Goal: Task Accomplishment & Management: Use online tool/utility

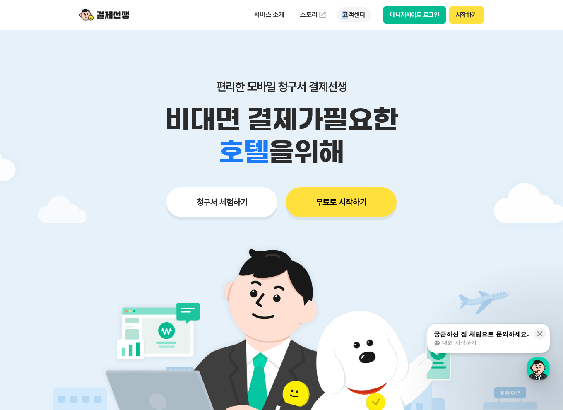
click at [344, 11] on p "고객센터" at bounding box center [354, 14] width 34 height 15
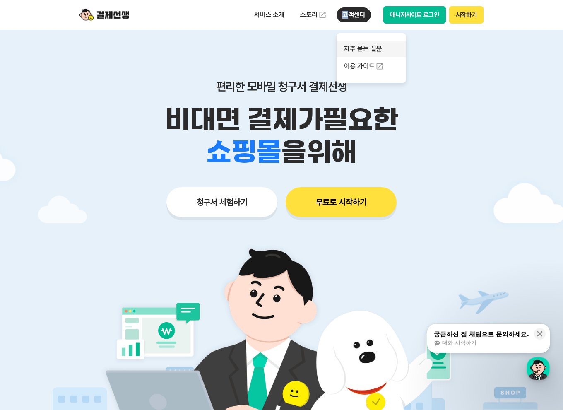
click at [376, 44] on link "자주 묻는 질문" at bounding box center [372, 49] width 70 height 17
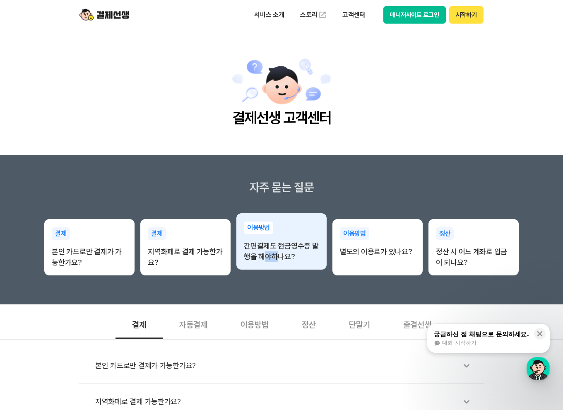
drag, startPoint x: 276, startPoint y: 270, endPoint x: 263, endPoint y: 253, distance: 21.9
click at [263, 253] on div "이용방법 간편결제도 현금영수증 발행을 해야하나요?" at bounding box center [281, 241] width 90 height 57
click at [263, 253] on p "간편결제도 현금영수증 발행을 해야하나요?" at bounding box center [281, 252] width 75 height 22
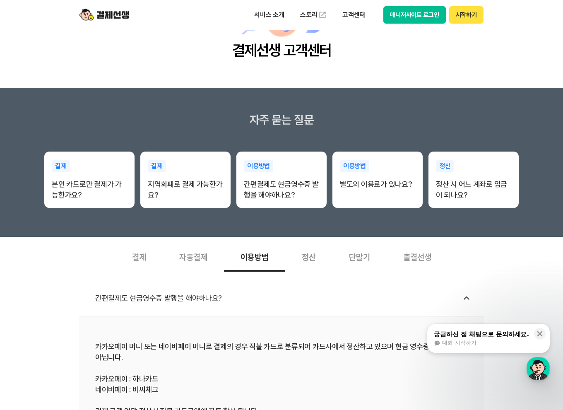
scroll to position [138, 0]
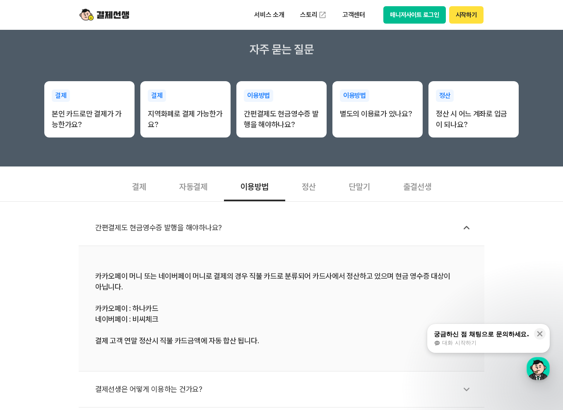
click at [157, 187] on div "결제" at bounding box center [138, 186] width 47 height 31
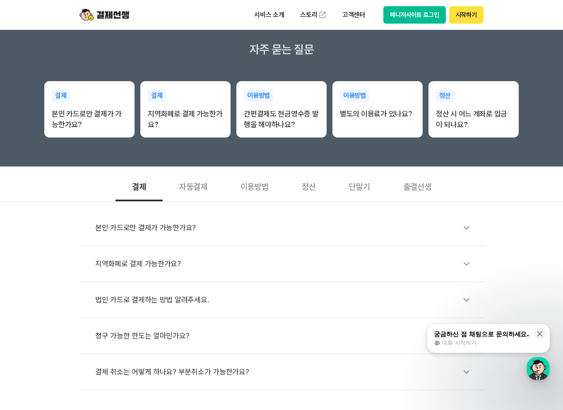
click at [162, 233] on div "본인 카드로만 결제가 가능한가요?" at bounding box center [285, 227] width 381 height 19
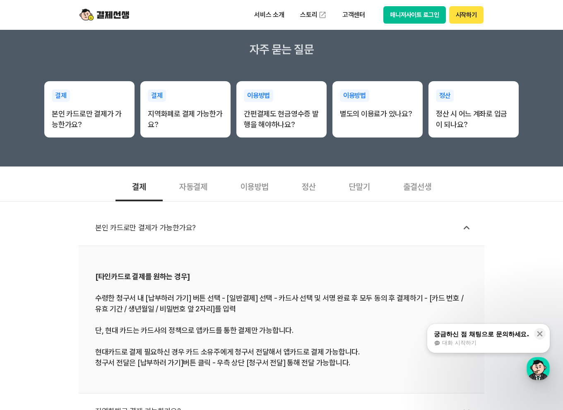
click at [162, 233] on div "본인 카드로만 결제가 가능한가요?" at bounding box center [285, 227] width 381 height 19
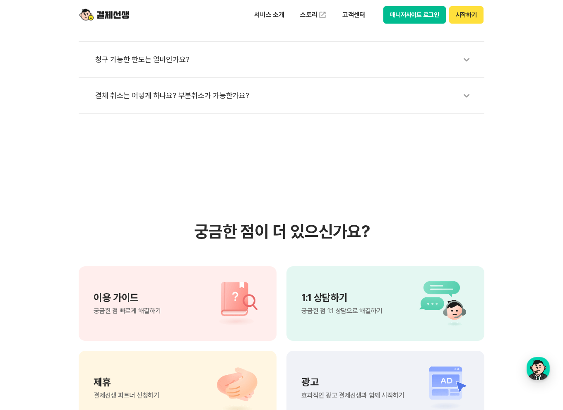
scroll to position [552, 0]
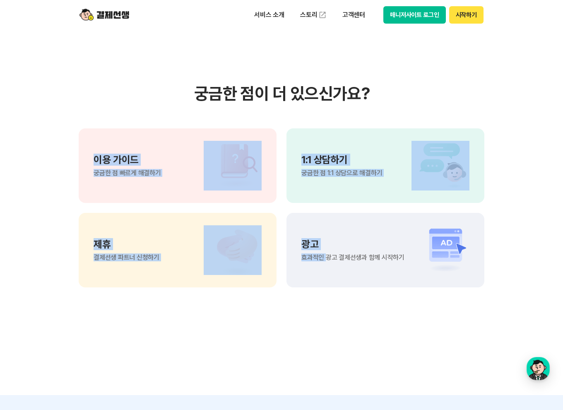
drag, startPoint x: 79, startPoint y: 156, endPoint x: 326, endPoint y: 335, distance: 304.7
click at [326, 335] on section "궁금한 점이 더 있으신가요? 이용 가이드 궁금한 점 빠르게 해결하기 1:1 상담하기 궁금한 점 1:1 상담으로 해결하기 제휴 결제선생 파트너 …" at bounding box center [281, 185] width 563 height 419
click at [327, 336] on section "궁금한 점이 더 있으신가요? 이용 가이드 궁금한 점 빠르게 해결하기 1:1 상담하기 궁금한 점 1:1 상담으로 해결하기 제휴 결제선생 파트너 …" at bounding box center [281, 185] width 563 height 419
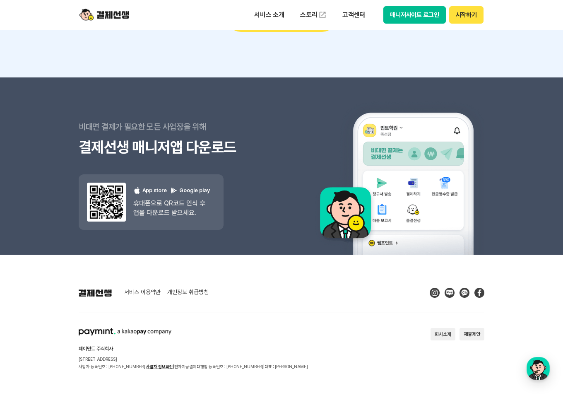
scroll to position [1043, 0]
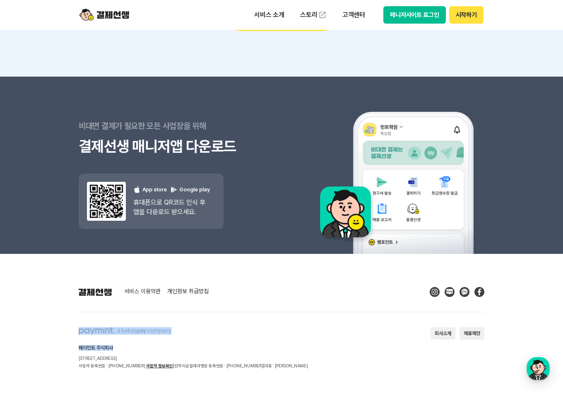
drag, startPoint x: 262, startPoint y: 335, endPoint x: 296, endPoint y: 349, distance: 36.4
click at [294, 347] on footer "서비스 이용약관 개인정보 취급방침 페이민트 주식회사 [STREET_ADDRESS] 사업자 등록번호 : [PHONE_NUMBER] 사업자 정보확…" at bounding box center [281, 332] width 563 height 157
click at [296, 349] on h2 "페이민트 주식회사" at bounding box center [193, 347] width 229 height 5
click at [445, 331] on button "회사소개" at bounding box center [443, 333] width 25 height 12
click at [345, 14] on p "고객센터" at bounding box center [354, 14] width 34 height 15
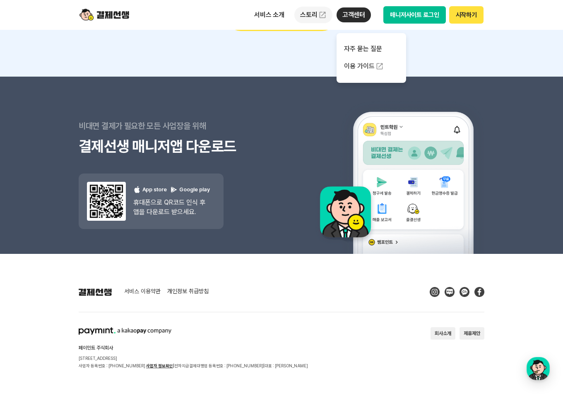
click at [327, 17] on link "스토리" at bounding box center [313, 15] width 38 height 17
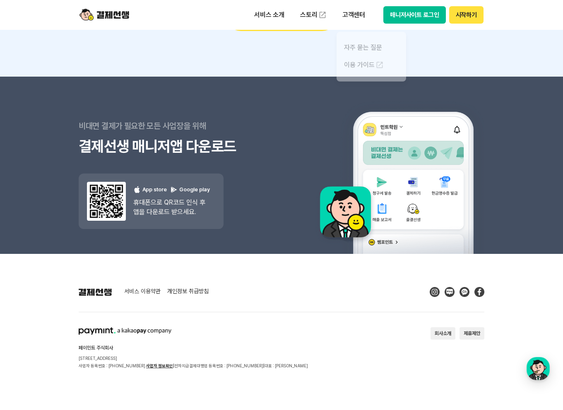
click at [325, 132] on img at bounding box center [396, 166] width 175 height 176
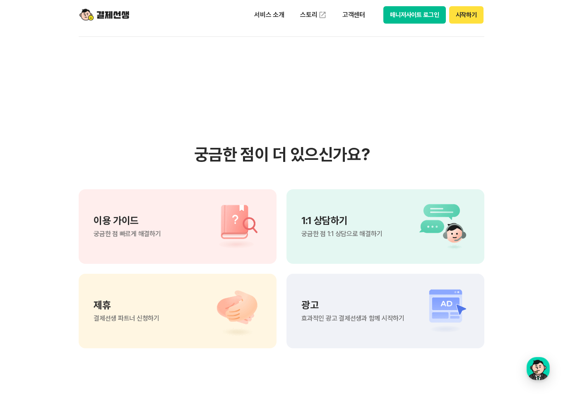
scroll to position [0, 0]
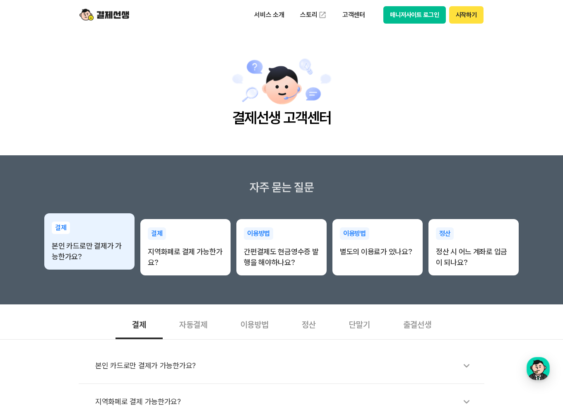
click at [77, 229] on div "결제 본인 카드로만 결제가 가능한가요?" at bounding box center [89, 241] width 90 height 57
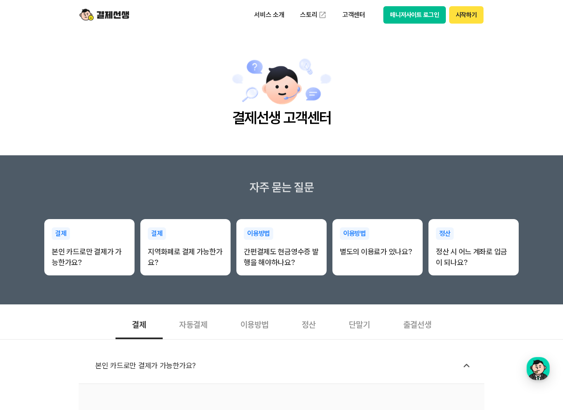
click at [97, 6] on div "서비스 소개 스토리 고객센터 매니저사이트 로그인 시작하기" at bounding box center [282, 15] width 424 height 30
click at [95, 11] on div "서비스 소개 스토리 고객센터 매니저사이트 로그인 시작하기" at bounding box center [282, 15] width 424 height 30
click at [96, 14] on img at bounding box center [104, 15] width 50 height 16
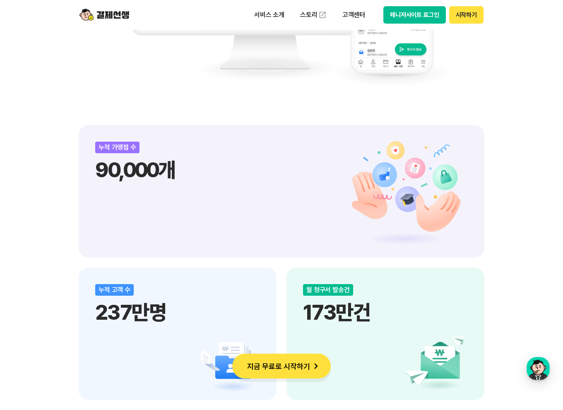
scroll to position [828, 0]
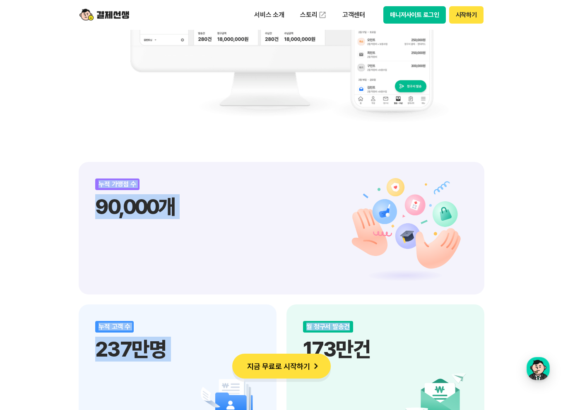
drag, startPoint x: 93, startPoint y: 179, endPoint x: 449, endPoint y: 322, distance: 383.9
click at [449, 322] on div "누적 가맹점 수 90,000개 누적 고객 수 237만명 월 청구서 발송건 173만건 월 거래 금액 3,288억원 누적 거래액 7.6조원" at bounding box center [282, 370] width 406 height 417
click at [506, 312] on div "비대면 결제 1등 결제선생 숫자가 증명하는 국내 1등 비대면 결제 서비스 결제선생과 함께 사업장을 성장시켜 보세요! 누적 가맹점 수 90,00…" at bounding box center [281, 369] width 563 height 1460
click at [510, 317] on div "비대면 결제 1등 결제선생 숫자가 증명하는 국내 1등 비대면 결제 서비스 결제선생과 함께 사업장을 성장시켜 보세요! 누적 가맹점 수 90,00…" at bounding box center [281, 369] width 563 height 1460
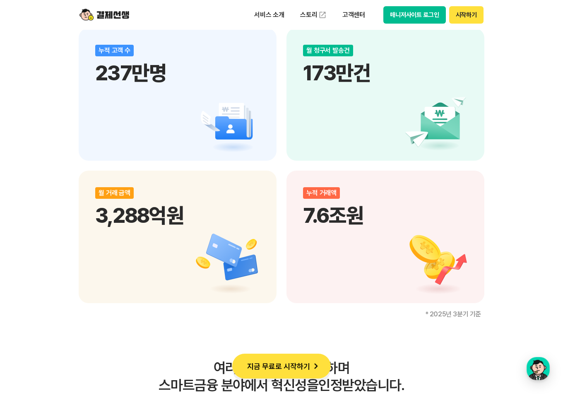
scroll to position [1380, 0]
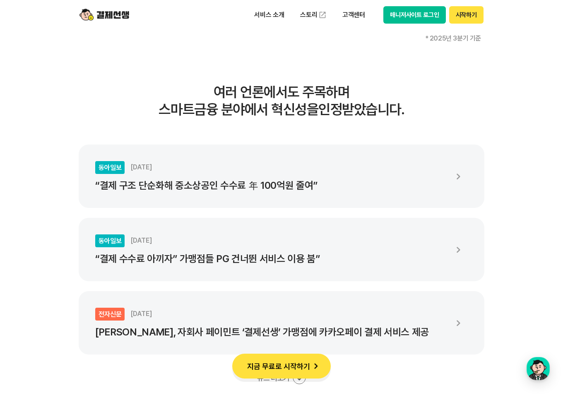
drag, startPoint x: 199, startPoint y: 150, endPoint x: 202, endPoint y: 156, distance: 6.9
click at [202, 156] on li "동아일보 [DATE] “결제 구조 단순화해 중소상공인 수수료 年 100억원 줄여”" at bounding box center [282, 175] width 406 height 63
click at [269, 206] on li "동아일보 [DATE] “결제 구조 단순화해 중소상공인 수수료 年 100억원 줄여”" at bounding box center [282, 175] width 406 height 63
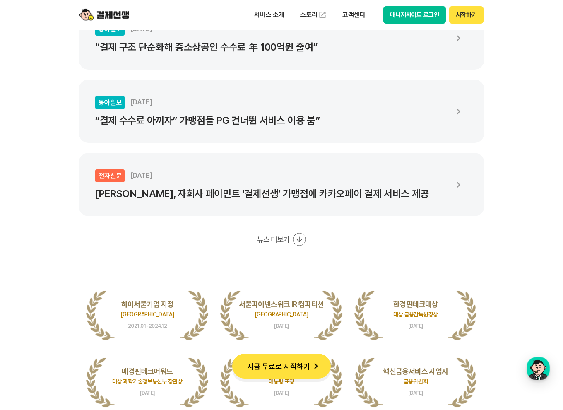
click at [293, 238] on icon at bounding box center [299, 239] width 13 height 13
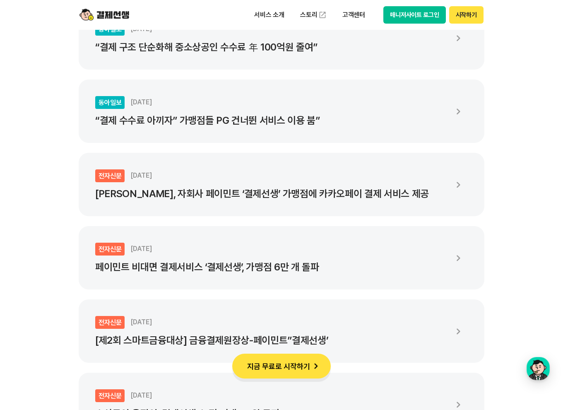
scroll to position [1656, 0]
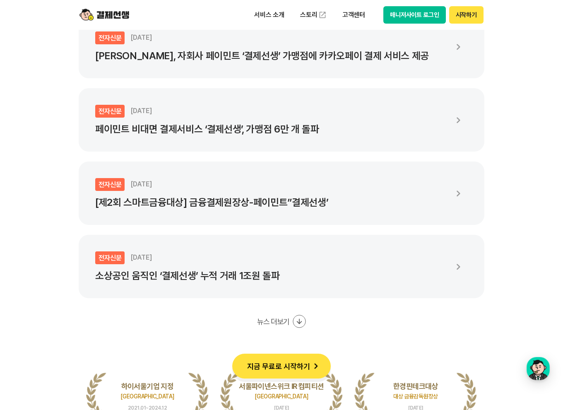
click at [290, 324] on button "뉴스 더보기" at bounding box center [281, 321] width 49 height 13
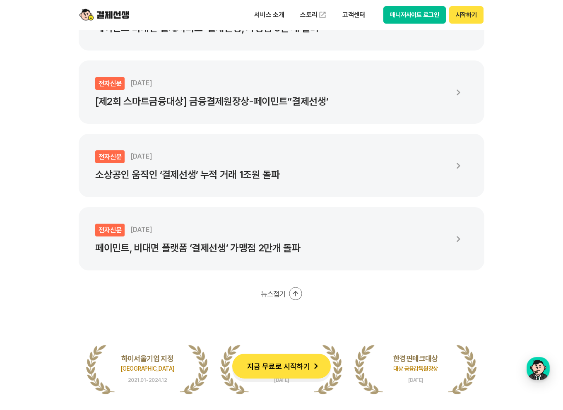
scroll to position [1794, 0]
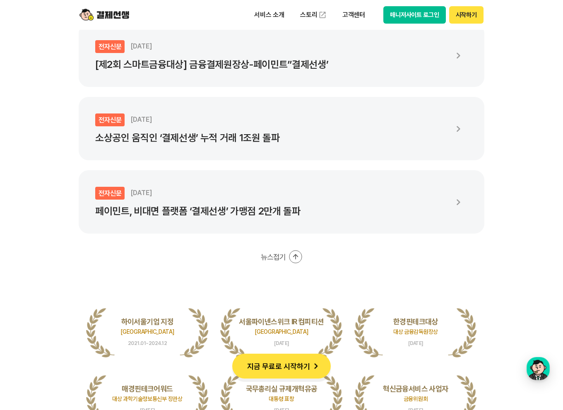
click at [288, 262] on button "뉴스접기" at bounding box center [281, 256] width 41 height 13
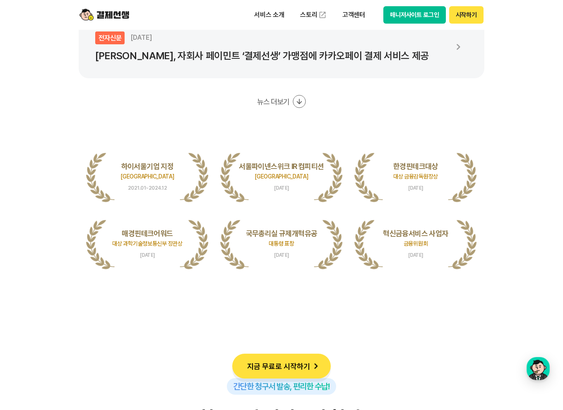
scroll to position [1518, 0]
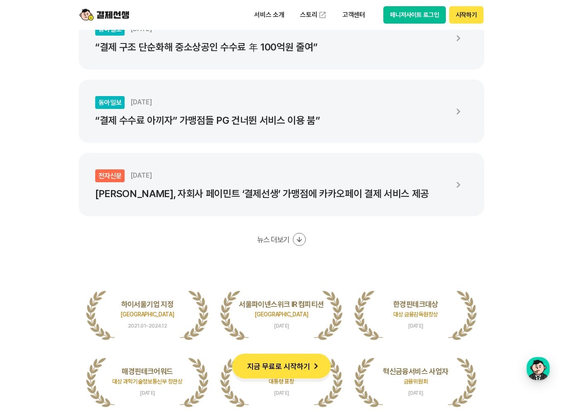
click at [274, 236] on button "뉴스 더보기" at bounding box center [281, 239] width 49 height 13
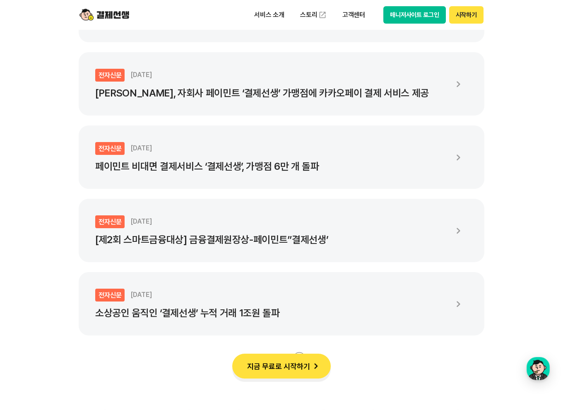
scroll to position [1656, 0]
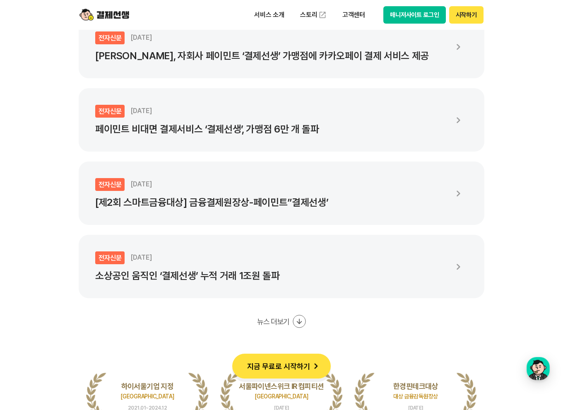
click at [291, 318] on button "뉴스 더보기" at bounding box center [281, 321] width 49 height 13
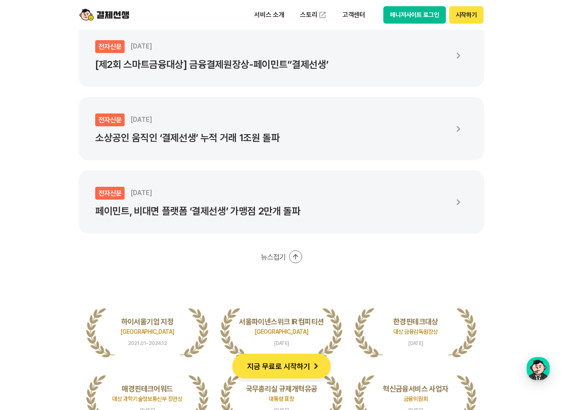
scroll to position [0, 0]
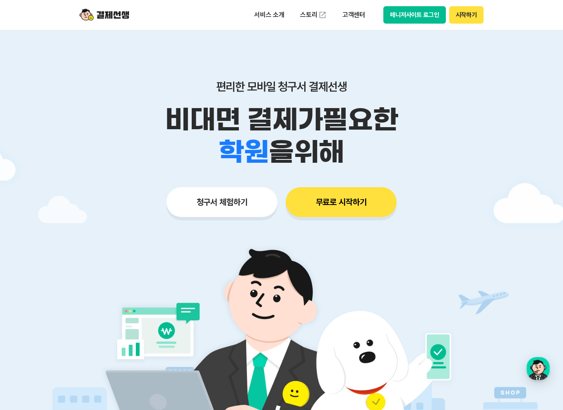
click at [270, 147] on li "항공사" at bounding box center [243, 135] width 75 height 32
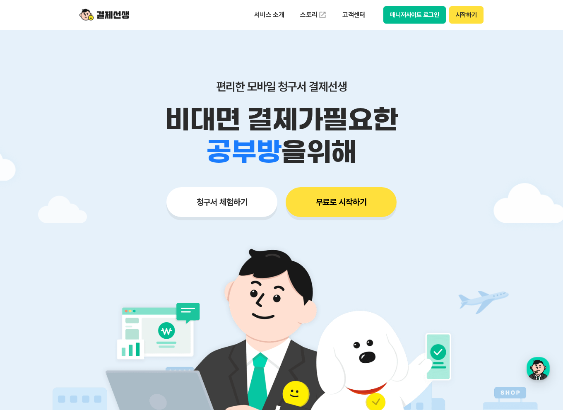
click at [270, 147] on ul "학원 공부방 호텔 쇼핑몰 병원 배달 보험사 항공사 골프장" at bounding box center [244, 152] width 75 height 32
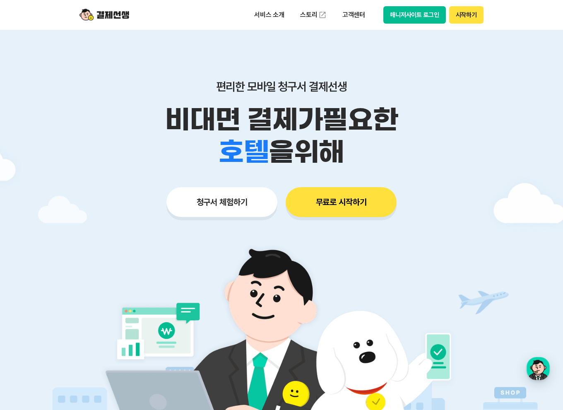
drag, startPoint x: 215, startPoint y: 99, endPoint x: 349, endPoint y: 165, distance: 149.6
click at [349, 165] on div "편리한 모바일 청구서 결제선생 비대면 결제가 필요한 학원 공부방 호텔 쇼핑몰 병원 배달 보험사 항공사 골프장 을 위해" at bounding box center [282, 123] width 424 height 89
click at [210, 124] on li "골프장" at bounding box center [243, 135] width 75 height 32
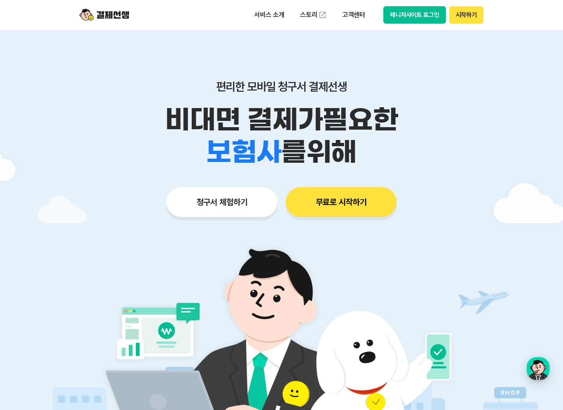
drag, startPoint x: 192, startPoint y: 136, endPoint x: 195, endPoint y: 127, distance: 9.2
click at [195, 127] on p "비대면 결제가 필요한" at bounding box center [282, 119] width 424 height 32
click at [226, 195] on button "청구서 체험하기" at bounding box center [221, 202] width 111 height 30
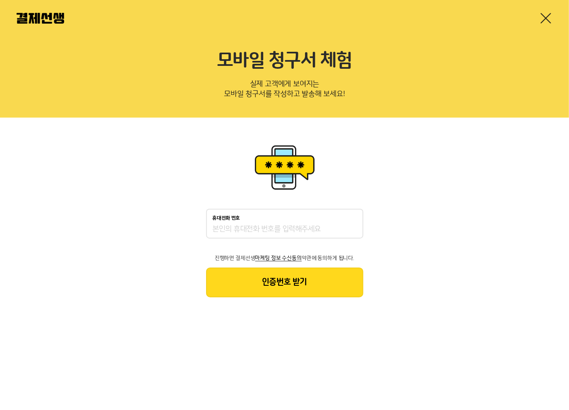
click at [236, 231] on input "휴대전화 번호" at bounding box center [285, 229] width 144 height 10
type input "01059001402"
click at [296, 283] on button "인증번호 받기" at bounding box center [284, 282] width 157 height 30
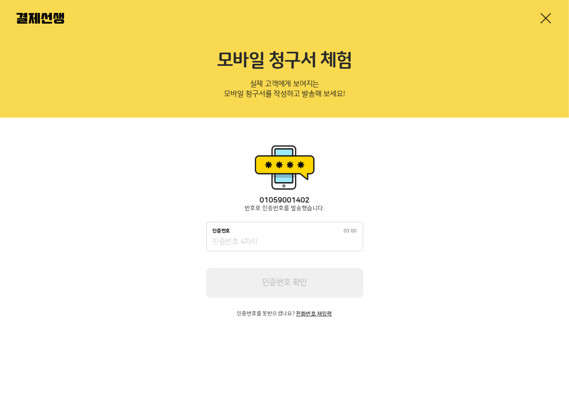
click at [298, 242] on input "인증번호 03:00" at bounding box center [285, 242] width 144 height 10
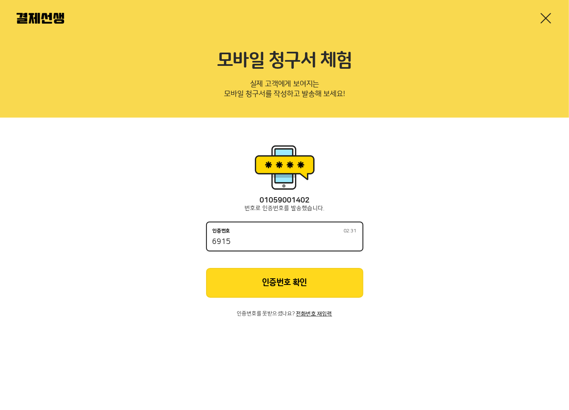
type input "6915"
click at [305, 297] on div "01059001402 번호로 인증번호를 발송했습니다. 인증번호 02:29 6915 인증번호 확인 인증번호를 못받으셨나요? 전화번호 재입력" at bounding box center [284, 256] width 157 height 120
click at [315, 279] on button "인증번호 확인" at bounding box center [284, 283] width 157 height 30
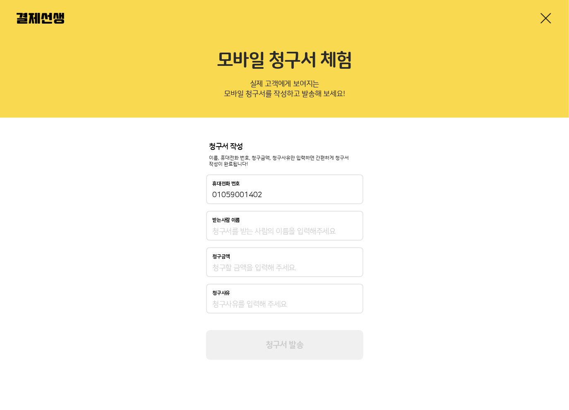
click at [300, 230] on input "받는사람 이름" at bounding box center [285, 231] width 144 height 10
type input "강자두"
type input "25,000,000"
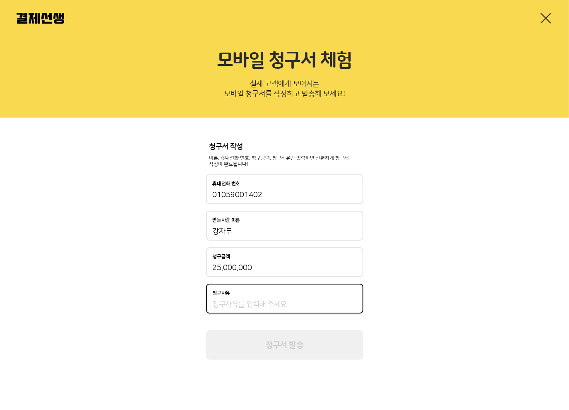
type input "ㅊ"
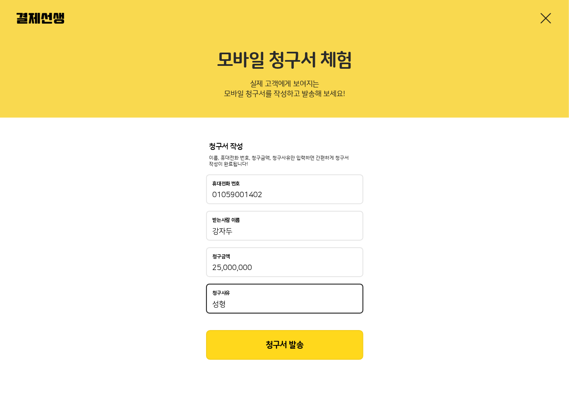
type input "성형"
click at [294, 356] on button "청구서 발송" at bounding box center [284, 345] width 157 height 30
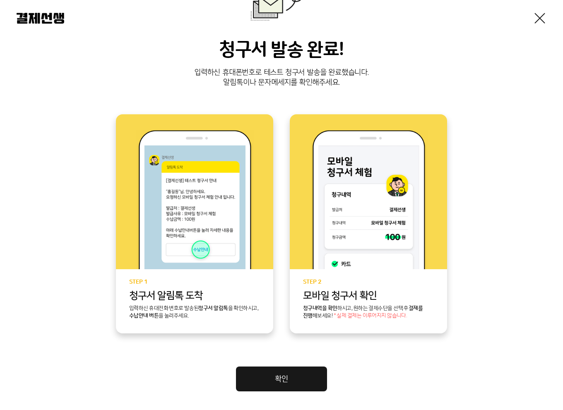
scroll to position [126, 0]
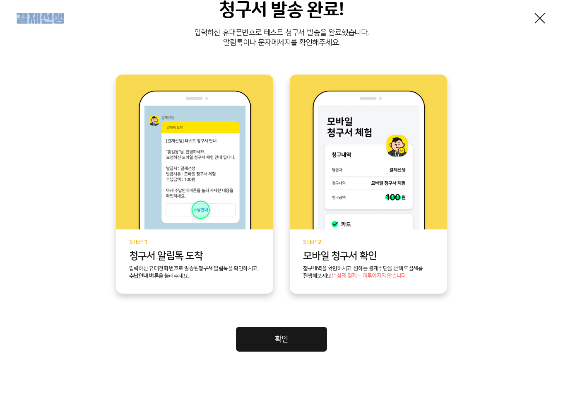
drag, startPoint x: 235, startPoint y: 20, endPoint x: 416, endPoint y: 24, distance: 180.9
click at [334, 27] on div at bounding box center [281, 18] width 563 height 36
click at [539, 20] on link at bounding box center [539, 18] width 13 height 13
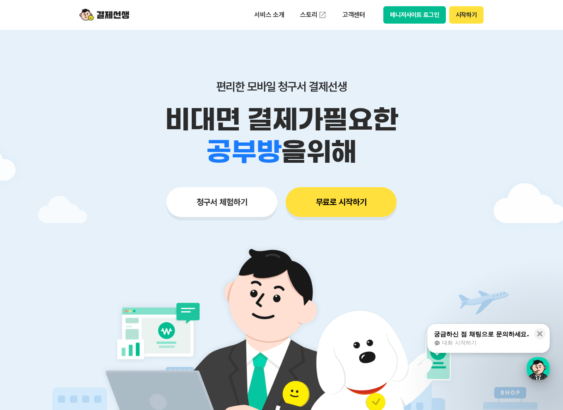
click at [533, 365] on div "button" at bounding box center [538, 368] width 23 height 23
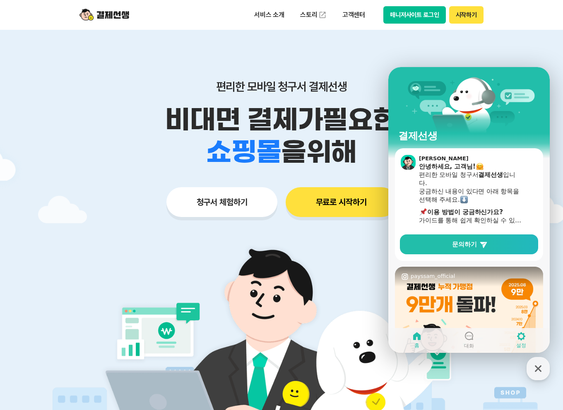
click at [518, 346] on span "설정" at bounding box center [521, 345] width 10 height 7
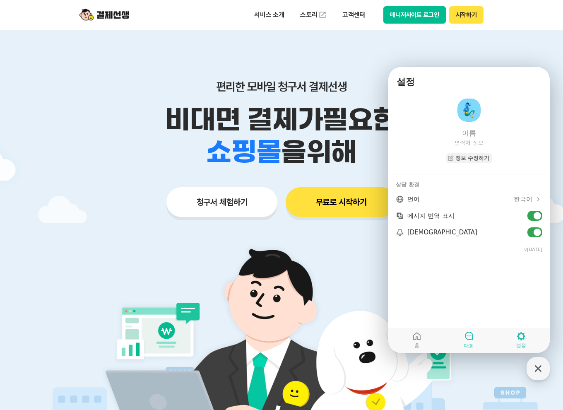
click at [481, 341] on link "대화" at bounding box center [469, 340] width 52 height 21
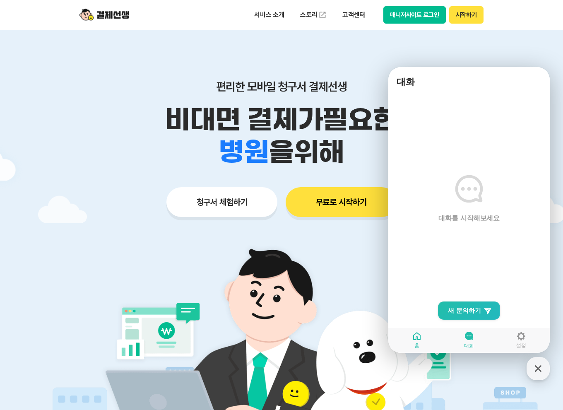
click at [427, 337] on link "홈" at bounding box center [417, 340] width 52 height 21
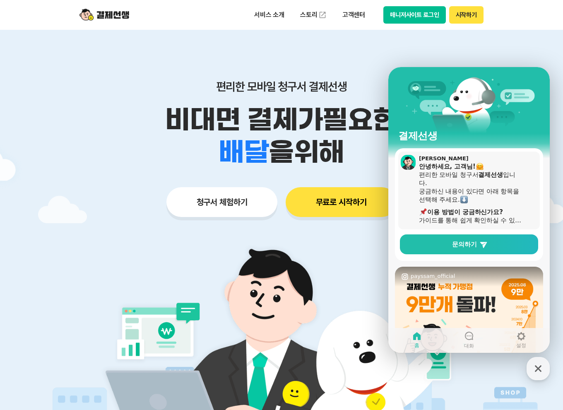
click at [479, 223] on div "가이드를 통해 쉽게 확인하실 수 있습니다." at bounding box center [471, 220] width 104 height 8
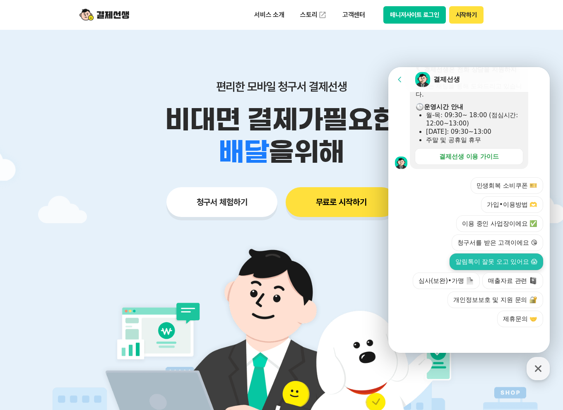
scroll to position [414, 0]
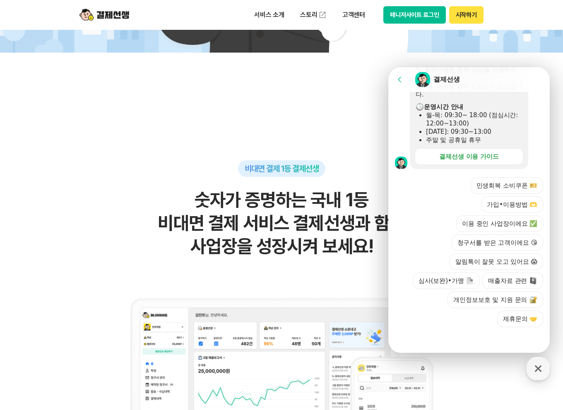
click at [403, 79] on icon at bounding box center [400, 79] width 8 height 8
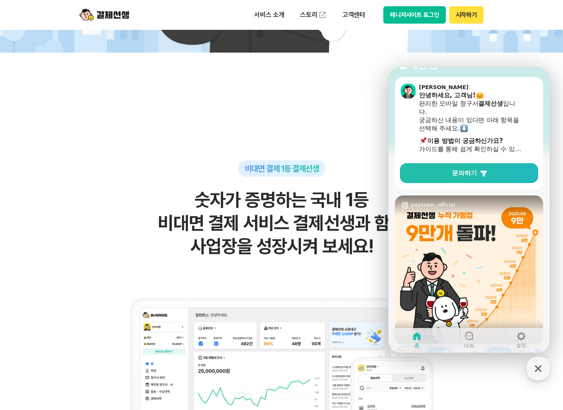
scroll to position [142, 0]
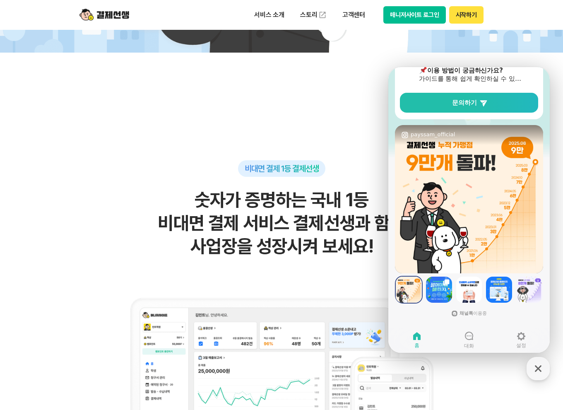
click at [374, 255] on h2 "숫자가 증명하는 국내 1등 비대면 결제 서비스 결제선생과 함께 사업장을 성장시켜 보세요!" at bounding box center [282, 223] width 406 height 70
click at [539, 372] on icon "button" at bounding box center [538, 368] width 15 height 15
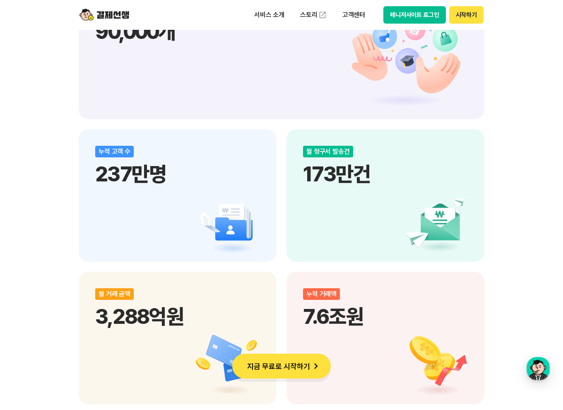
scroll to position [966, 0]
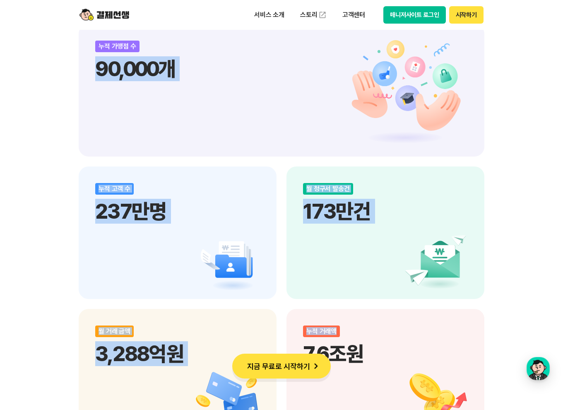
drag, startPoint x: 519, startPoint y: 317, endPoint x: 23, endPoint y: 138, distance: 527.4
click at [27, 127] on div "비대면 결제 1등 결제선생 숫자가 증명하는 국내 1등 비대면 결제 서비스 결제선생과 함께 사업장을 성장시켜 보세요! 누적 가맹점 수 90,00…" at bounding box center [281, 231] width 563 height 1460
click at [28, 155] on div "비대면 결제 1등 결제선생 숫자가 증명하는 국내 1등 비대면 결제 서비스 결제선생과 함께 사업장을 성장시켜 보세요! 누적 가맹점 수 90,00…" at bounding box center [281, 231] width 563 height 1460
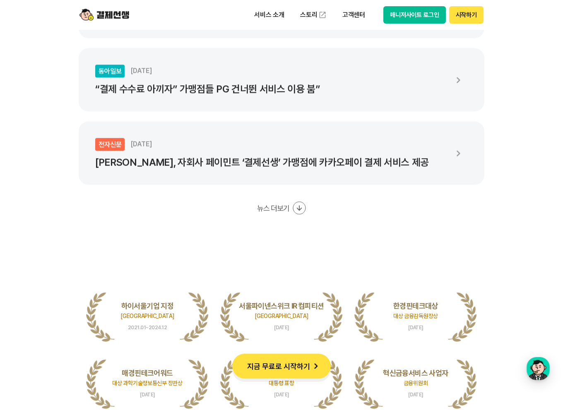
scroll to position [1931, 0]
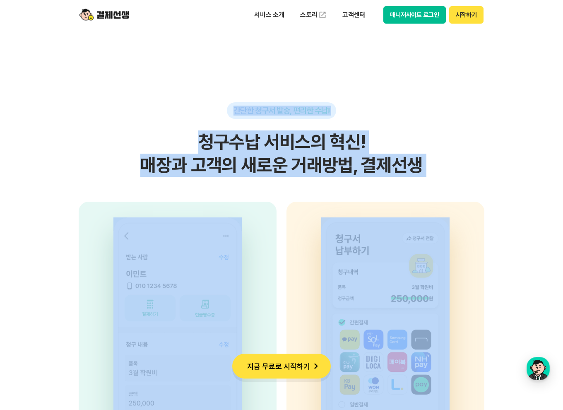
drag, startPoint x: 288, startPoint y: 105, endPoint x: 514, endPoint y: 221, distance: 254.4
click at [517, 208] on section "간단한 청구서 발송, 편리한 수납! 청구수납 서비스의 혁신! 매장과 고객의 새로운 거래방법, 결제선생 사업자 고객의 휴대전화번호, 금액, 사유…" at bounding box center [281, 255] width 563 height 521
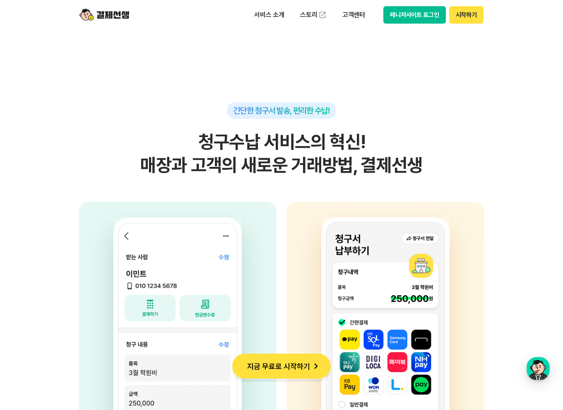
click at [513, 221] on section "간단한 청구서 발송, 편리한 수납! 청구수납 서비스의 혁신! 매장과 고객의 새로운 거래방법, 결제선생 사업자 고객의 휴대전화번호, 금액, 사유…" at bounding box center [281, 255] width 563 height 521
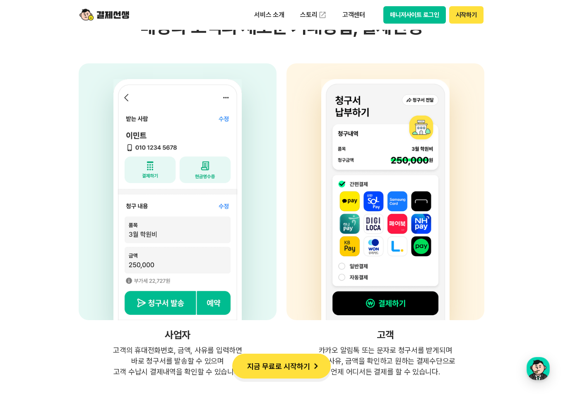
scroll to position [2208, 0]
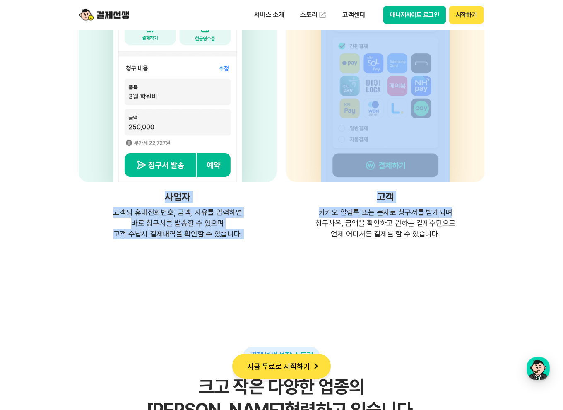
drag, startPoint x: 429, startPoint y: 207, endPoint x: 106, endPoint y: 206, distance: 322.9
click at [111, 202] on div "사업자 고객의 휴대전화번호, 금액, 사유를 입력하면 바로 청구서를 발송할 수 있으며 고객 수납시 결제내역을 확인할 수 있습니다. 고객 카카오 …" at bounding box center [282, 82] width 406 height 314
click at [88, 223] on p "고객의 휴대전화번호, 금액, 사유를 입력하면 바로 청구서를 발송할 수 있으며 고객 수납시 결제내역을 확인할 수 있습니다." at bounding box center [178, 223] width 198 height 32
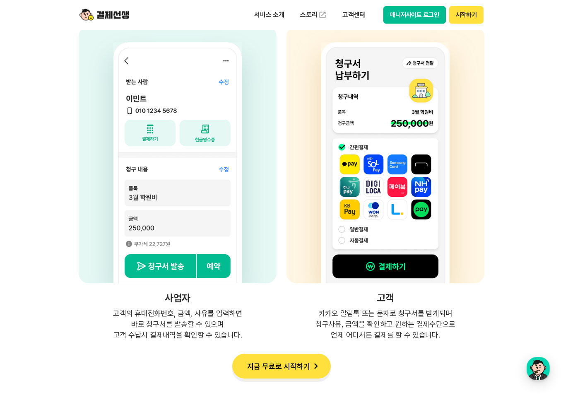
scroll to position [2070, 0]
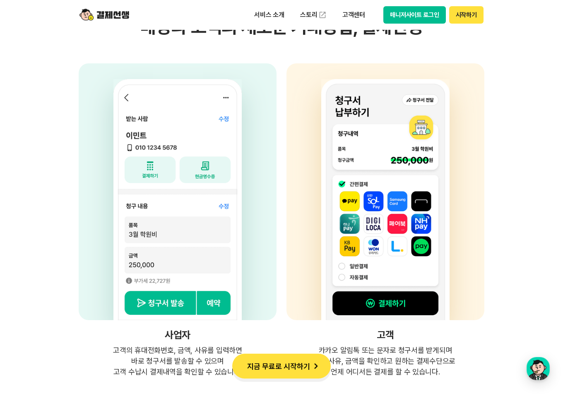
click at [290, 364] on button "지금 무료로 시작하기" at bounding box center [281, 366] width 99 height 25
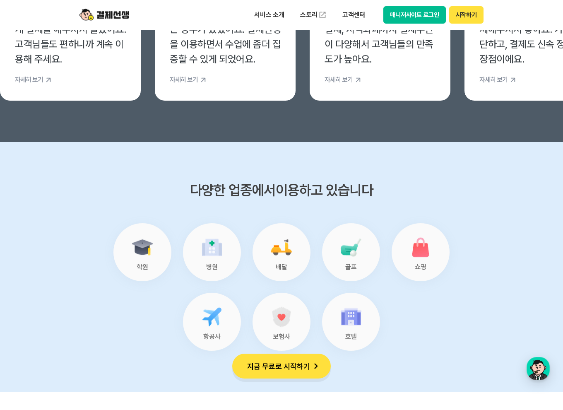
scroll to position [3449, 0]
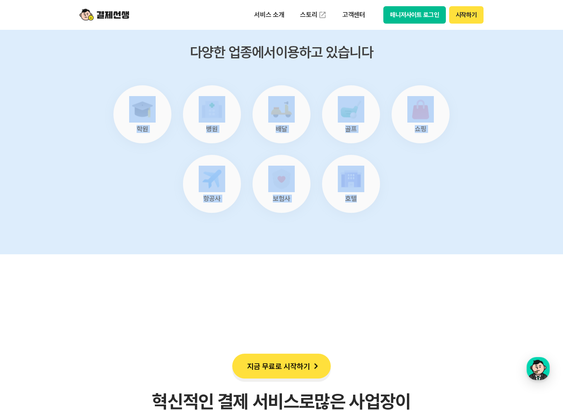
drag, startPoint x: 139, startPoint y: 134, endPoint x: 368, endPoint y: 251, distance: 257.0
click at [368, 251] on section "다양한 업종에서 이용하고 있습니다 학원 병원 배달 골프 쇼핑 항공사 보험사 호텔" at bounding box center [281, 129] width 563 height 250
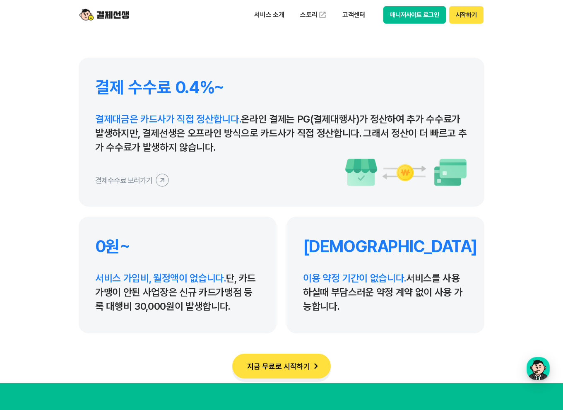
scroll to position [3863, 0]
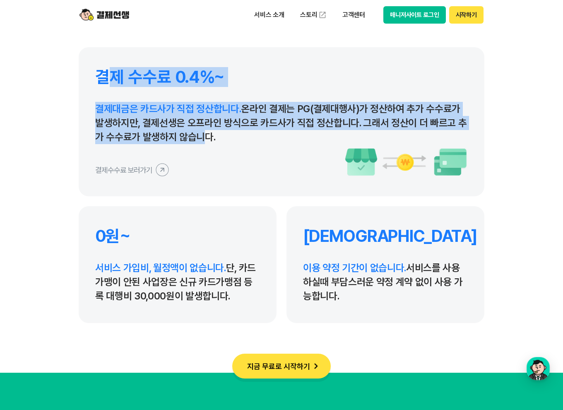
drag, startPoint x: 112, startPoint y: 75, endPoint x: 199, endPoint y: 132, distance: 104.0
click at [199, 132] on div "결제 수수료 0.4%~ 결제대금은 카드사가 직접 정산합니다. 온라인 결제는 PG(결제대행사)가 정산하여 추가 수수료가 발생하지만, 결제선생은 …" at bounding box center [282, 121] width 406 height 149
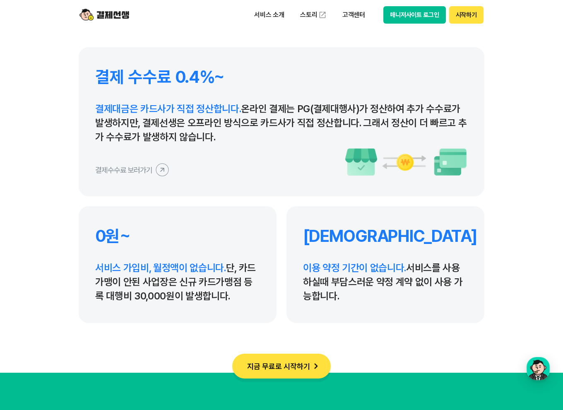
click at [212, 131] on p "결제대금은 카드사가 직접 정산합니다. 온라인 결제는 PG(결제대행사)가 정산하여 추가 수수료가 발생하지만, 결제선생은 오프라인 방식으로 카드사…" at bounding box center [281, 123] width 373 height 42
click at [156, 168] on icon at bounding box center [162, 169] width 19 height 19
